Goal: Browse casually

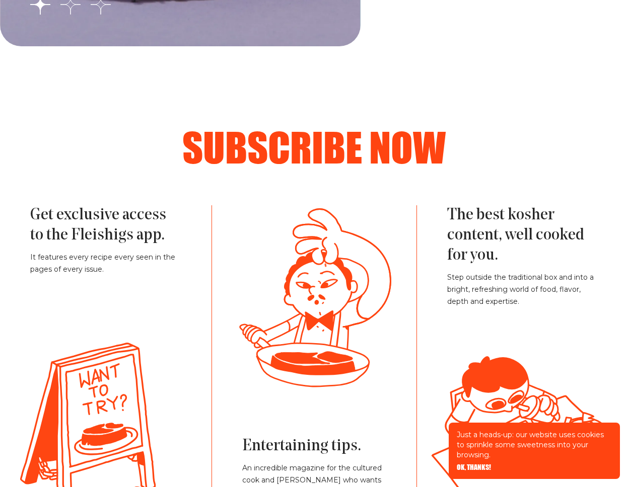
scroll to position [2267, 0]
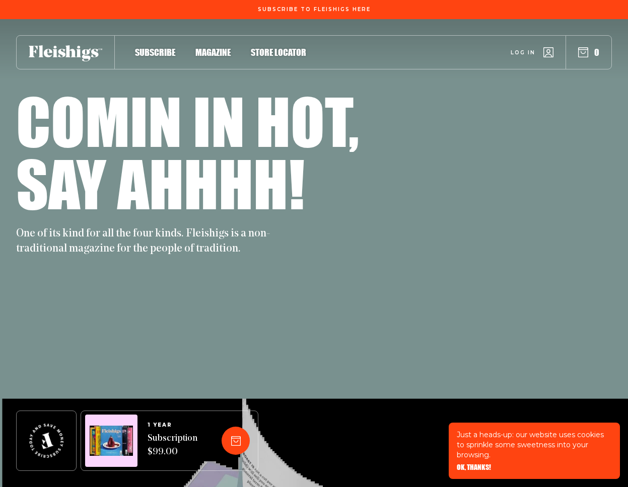
scroll to position [2551, 0]
